Goal: Task Accomplishment & Management: Use online tool/utility

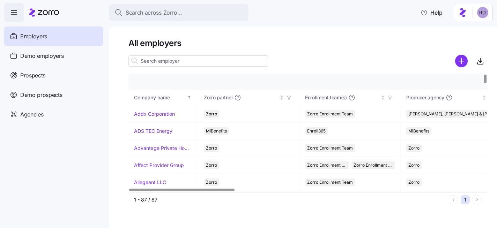
click at [488, 13] on html "Search across Zorro... Help Employers Demo employers Prospects Demo prospects A…" at bounding box center [248, 112] width 497 height 224
click at [485, 13] on html "Search across Zorro... Help Employers Demo employers Prospects Demo prospects A…" at bounding box center [248, 112] width 497 height 224
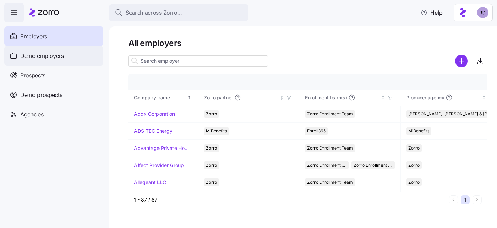
click at [39, 53] on span "Demo employers" at bounding box center [42, 56] width 44 height 9
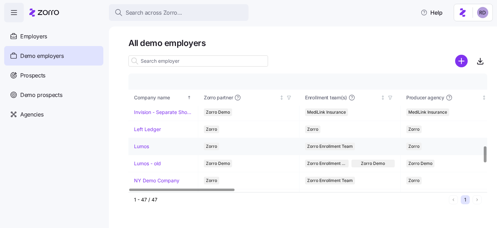
scroll to position [534, 0]
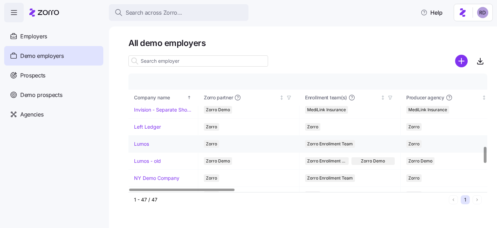
click at [143, 146] on link "Lumos" at bounding box center [141, 144] width 15 height 7
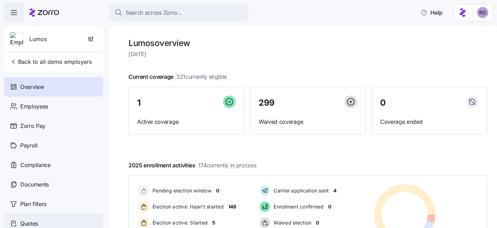
click at [55, 221] on div "Quotes" at bounding box center [53, 224] width 99 height 20
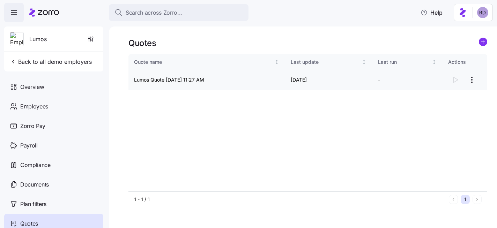
click at [473, 81] on html "Search across Zorro... Help Lumos Back to all demo employers Overview Employees…" at bounding box center [248, 112] width 497 height 224
click at [446, 98] on div "Continue setup" at bounding box center [432, 97] width 35 height 8
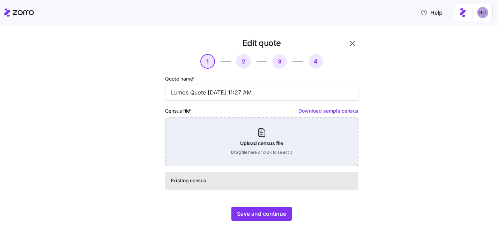
click at [245, 131] on div "Upload census file Drag file here or click to select it" at bounding box center [261, 142] width 193 height 49
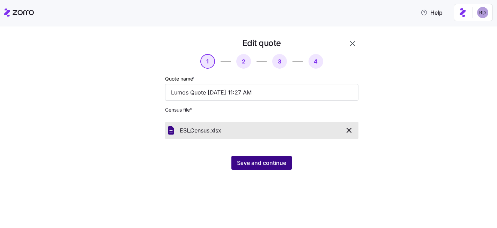
click at [277, 158] on button "Save and continue" at bounding box center [261, 163] width 60 height 14
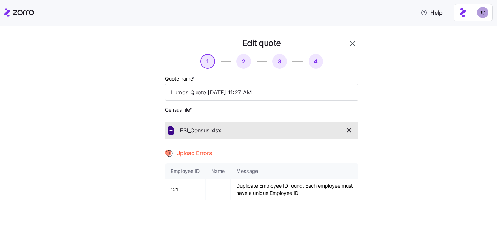
click at [354, 130] on span "button" at bounding box center [349, 130] width 12 height 8
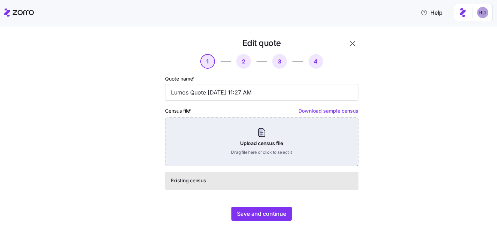
click at [274, 143] on div "Upload census file Drag file here or click to select it" at bounding box center [261, 142] width 193 height 49
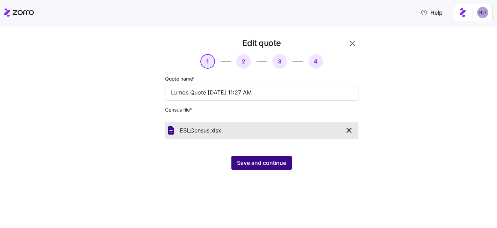
click at [272, 164] on span "Save and continue" at bounding box center [261, 163] width 49 height 8
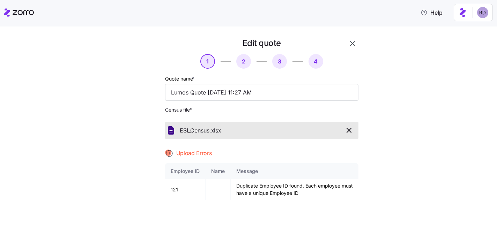
click at [348, 131] on icon "button" at bounding box center [349, 130] width 8 height 8
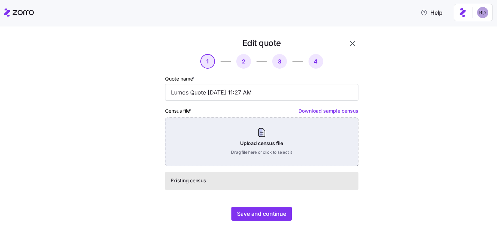
click at [258, 142] on div "Upload census file Drag file here or click to select it" at bounding box center [261, 142] width 193 height 49
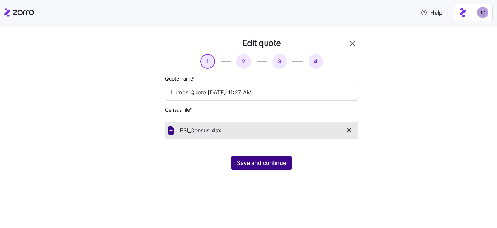
click at [260, 163] on span "Save and continue" at bounding box center [261, 163] width 49 height 8
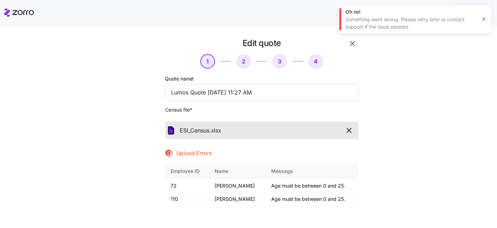
click at [349, 132] on icon "button" at bounding box center [349, 130] width 8 height 8
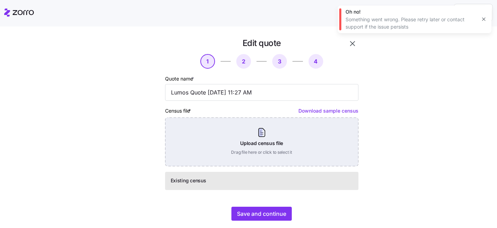
click at [272, 135] on div "Upload census file Drag file here or click to select it" at bounding box center [261, 142] width 193 height 49
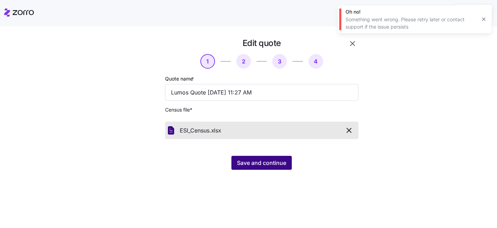
click at [266, 166] on span "Save and continue" at bounding box center [261, 163] width 49 height 8
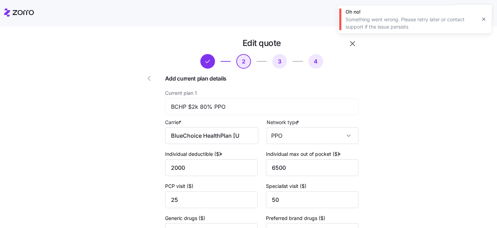
click at [483, 20] on icon "button" at bounding box center [484, 19] width 6 height 6
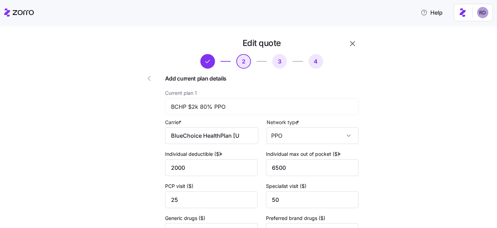
click at [354, 40] on icon "button" at bounding box center [352, 43] width 8 height 8
